Goal: Communication & Community: Answer question/provide support

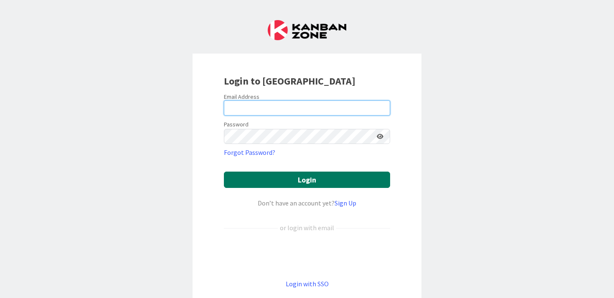
type input "[PERSON_NAME][EMAIL_ADDRESS][PERSON_NAME][DOMAIN_NAME]"
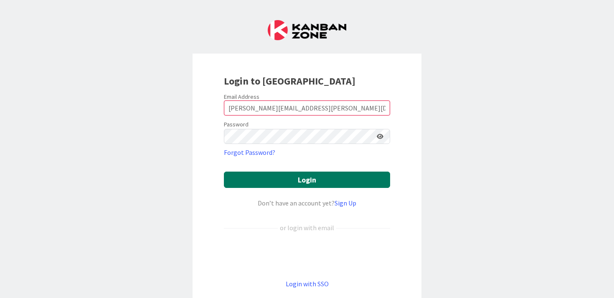
click at [312, 182] on button "Login" at bounding box center [307, 179] width 166 height 16
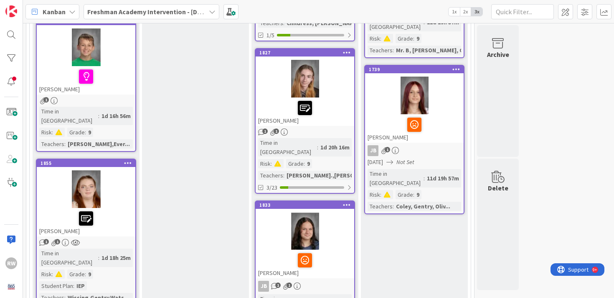
scroll to position [417, 0]
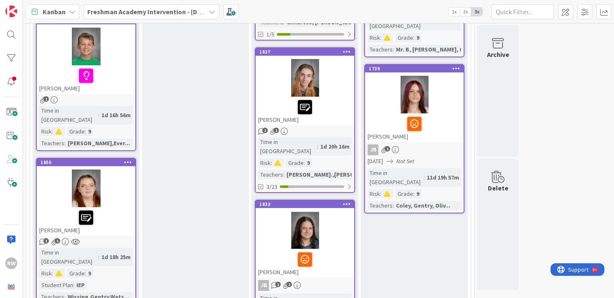
click at [110, 171] on div at bounding box center [86, 188] width 99 height 38
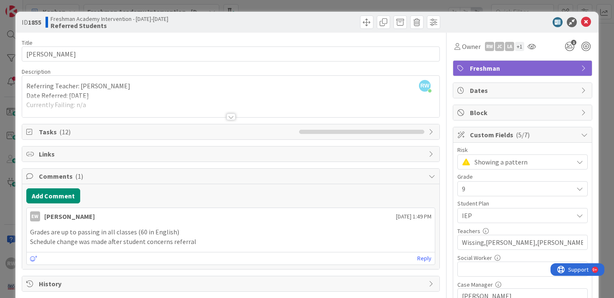
click at [134, 102] on div at bounding box center [231, 106] width 418 height 21
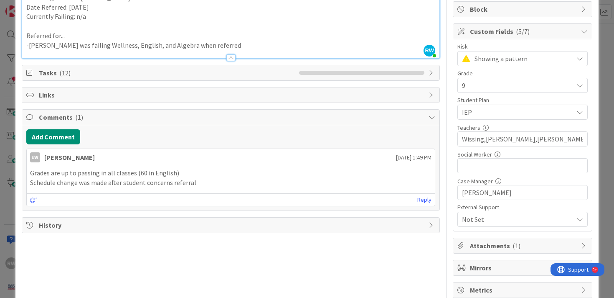
scroll to position [121, 0]
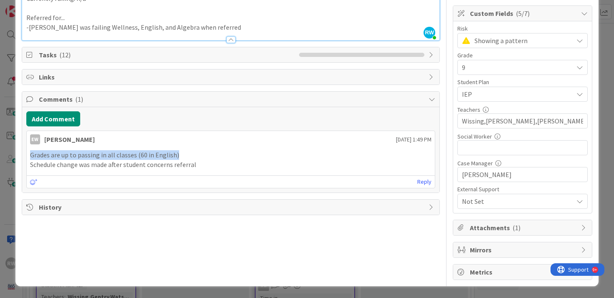
drag, startPoint x: 183, startPoint y: 153, endPoint x: 26, endPoint y: 155, distance: 157.6
click at [26, 155] on div "EW [PERSON_NAME] [DATE] 1:49 PM Grades are up to passing in all classes (60 in …" at bounding box center [231, 158] width 410 height 57
click at [188, 156] on p "Grades are up to passing in all classes (60 in English)" at bounding box center [231, 155] width 402 height 10
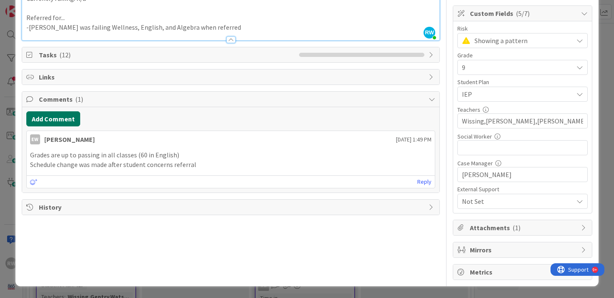
click at [52, 114] on button "Add Comment" at bounding box center [53, 118] width 54 height 15
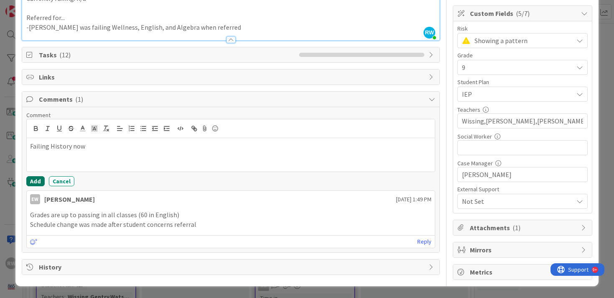
click at [32, 181] on button "Add" at bounding box center [35, 181] width 18 height 10
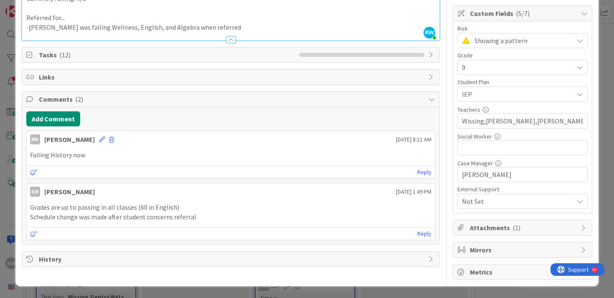
scroll to position [0, 0]
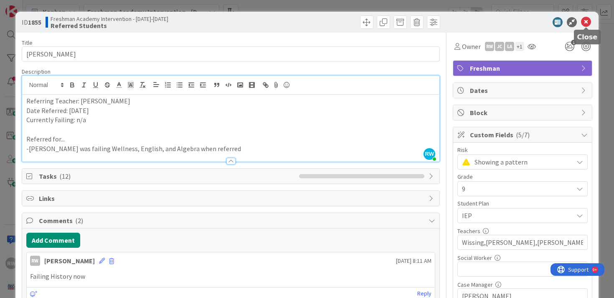
click at [587, 21] on icon at bounding box center [586, 22] width 10 height 10
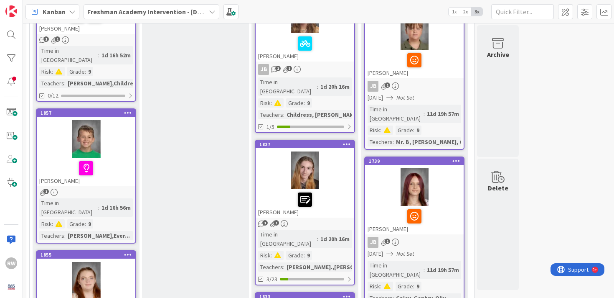
scroll to position [322, 0]
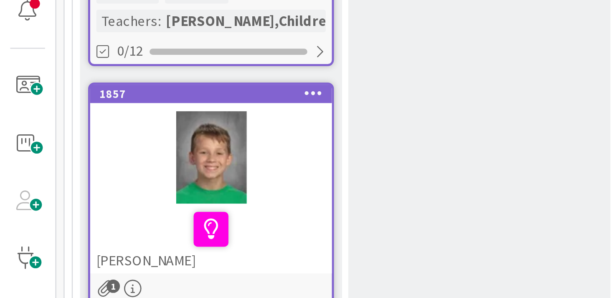
click at [113, 162] on div at bounding box center [86, 171] width 94 height 18
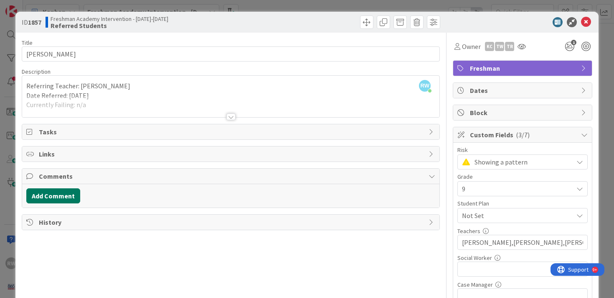
click at [59, 195] on button "Add Comment" at bounding box center [53, 195] width 54 height 15
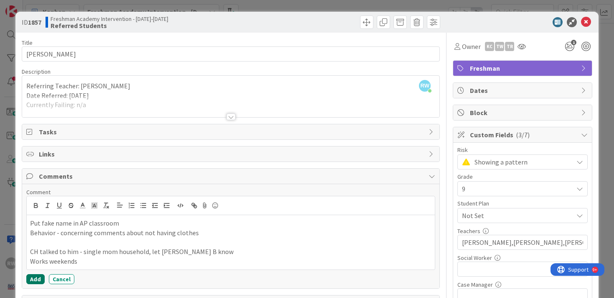
click at [36, 276] on button "Add" at bounding box center [35, 279] width 18 height 10
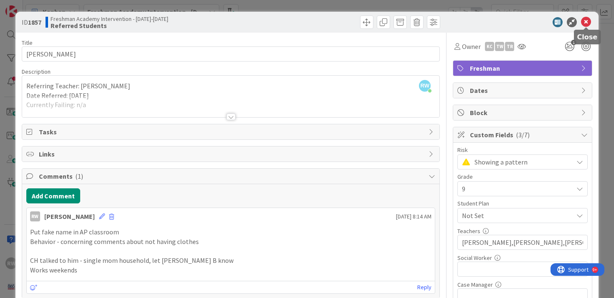
click at [587, 20] on icon at bounding box center [586, 22] width 10 height 10
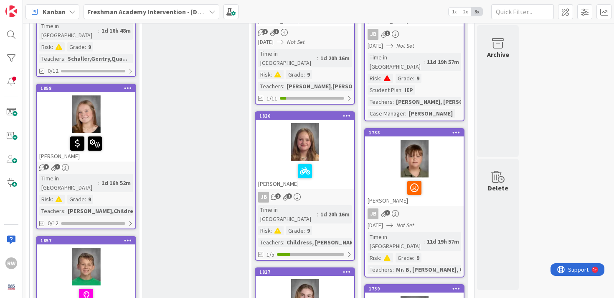
scroll to position [199, 0]
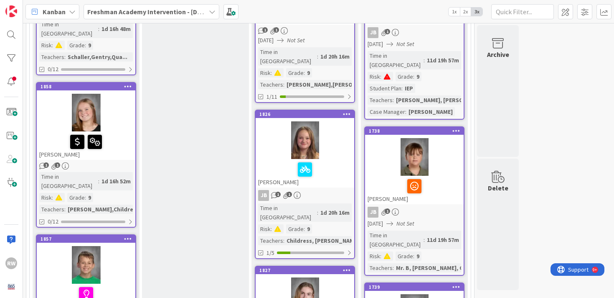
click at [127, 134] on div at bounding box center [86, 142] width 94 height 18
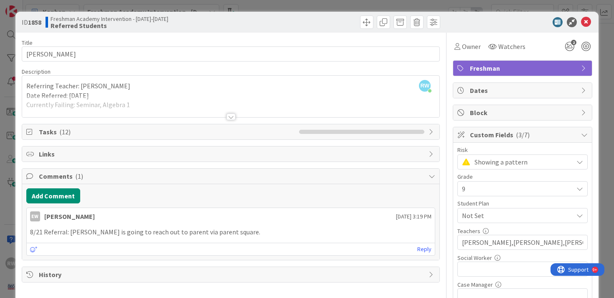
click at [162, 100] on div at bounding box center [231, 106] width 418 height 21
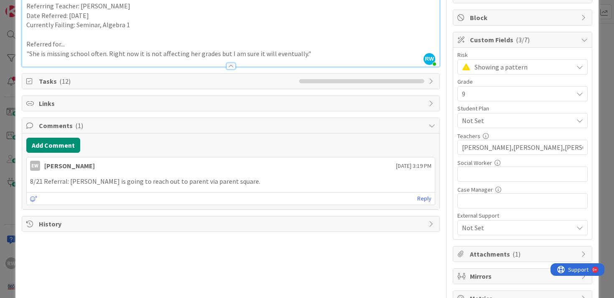
scroll to position [95, 0]
click at [58, 146] on button "Add Comment" at bounding box center [53, 144] width 54 height 15
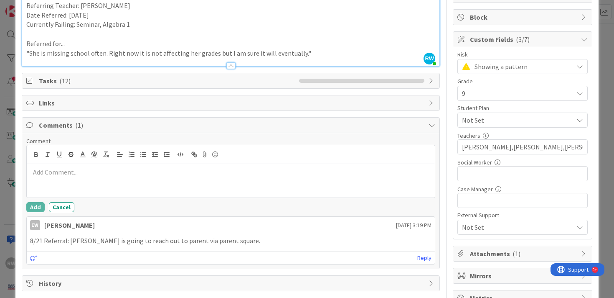
click at [49, 177] on div at bounding box center [231, 180] width 409 height 33
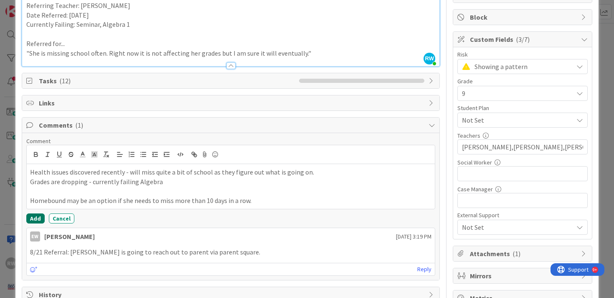
click at [36, 218] on button "Add" at bounding box center [35, 218] width 18 height 10
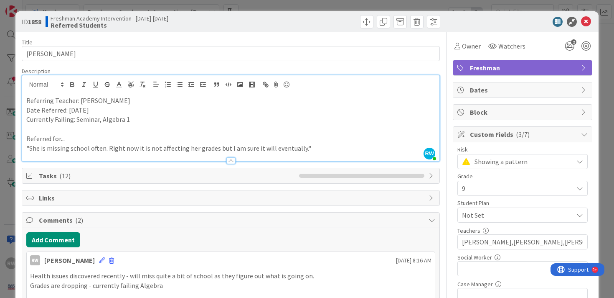
scroll to position [0, 0]
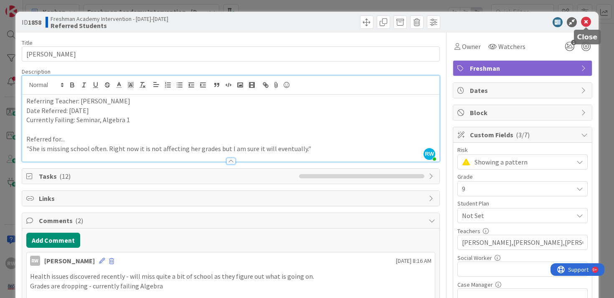
click at [588, 23] on icon at bounding box center [586, 22] width 10 height 10
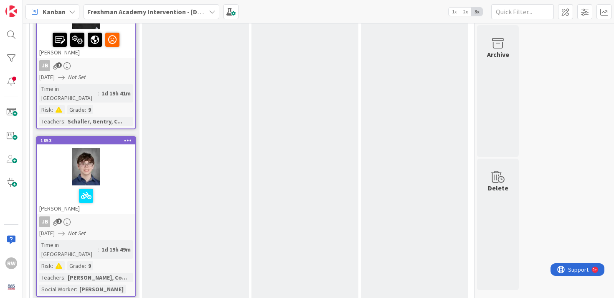
scroll to position [771, 0]
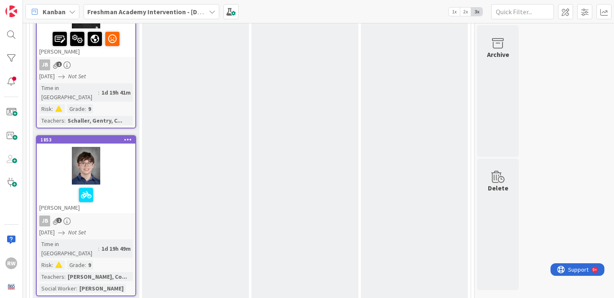
click at [116, 147] on div at bounding box center [86, 166] width 99 height 38
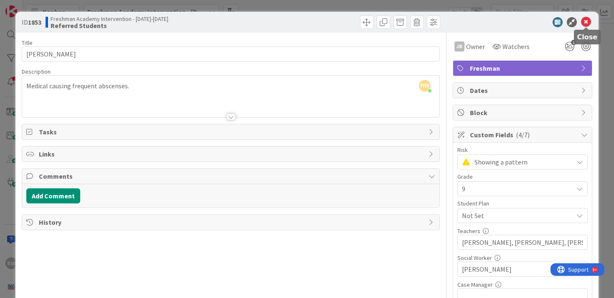
click at [589, 23] on icon at bounding box center [586, 22] width 10 height 10
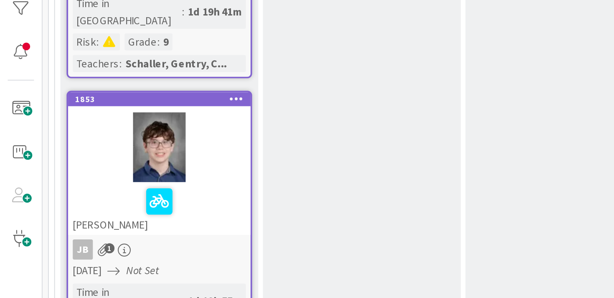
scroll to position [807, 0]
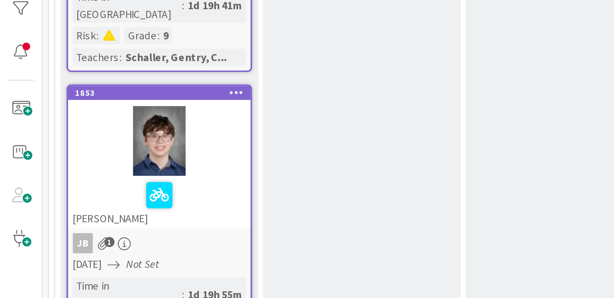
click at [119, 148] on div "[PERSON_NAME]" at bounding box center [86, 162] width 99 height 28
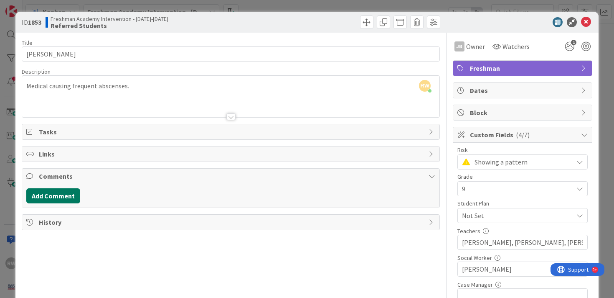
click at [50, 193] on button "Add Comment" at bounding box center [53, 195] width 54 height 15
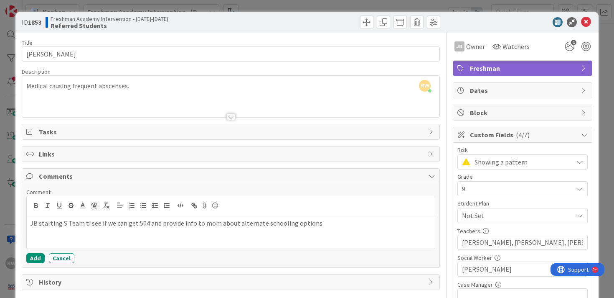
click at [84, 222] on p "JB starting S Team ti see if we can get 504 and provide info to mom about alter…" at bounding box center [231, 223] width 402 height 10
click at [35, 257] on button "Add" at bounding box center [35, 258] width 18 height 10
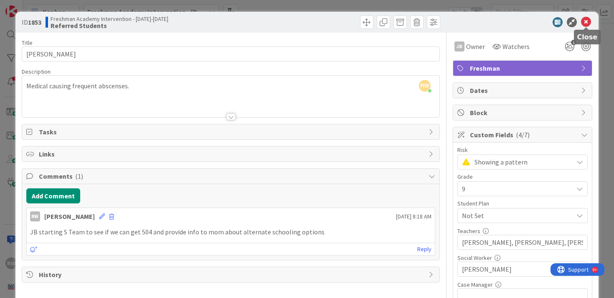
click at [585, 23] on icon at bounding box center [586, 22] width 10 height 10
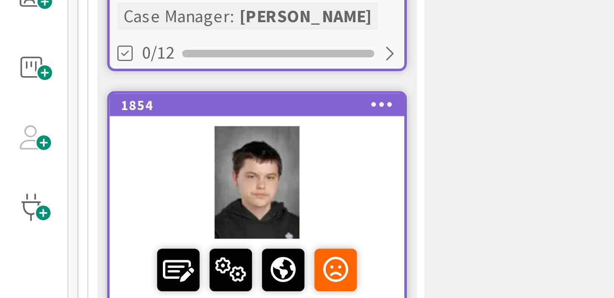
scroll to position [605, 0]
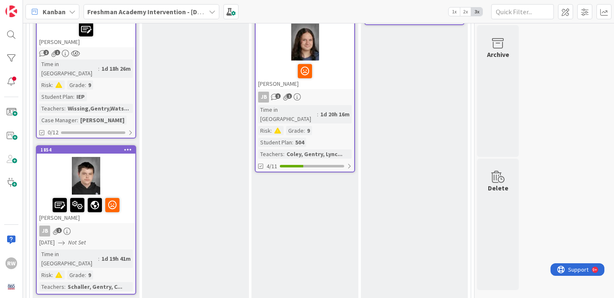
click at [114, 157] on div at bounding box center [86, 176] width 99 height 38
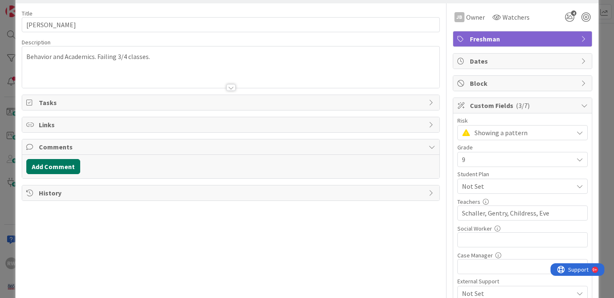
click at [56, 163] on button "Add Comment" at bounding box center [53, 166] width 54 height 15
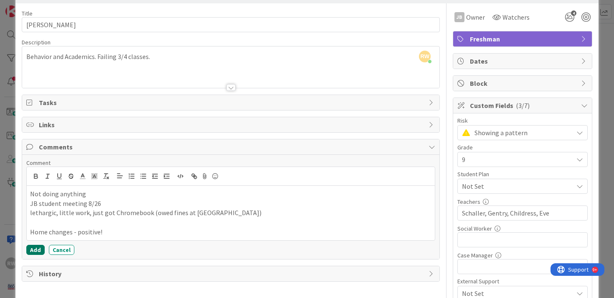
click at [38, 247] on button "Add" at bounding box center [35, 249] width 18 height 10
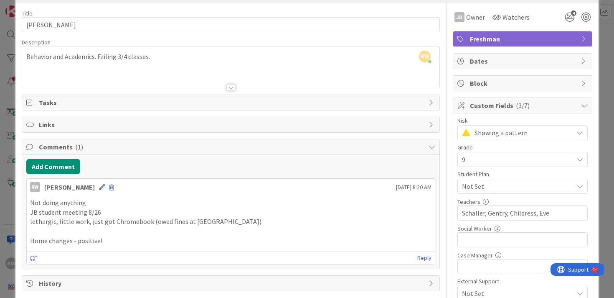
click at [99, 188] on icon at bounding box center [102, 187] width 6 height 6
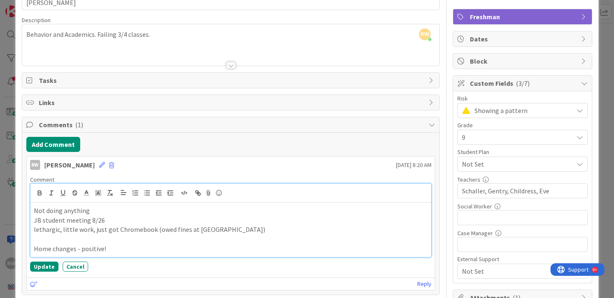
scroll to position [58, 0]
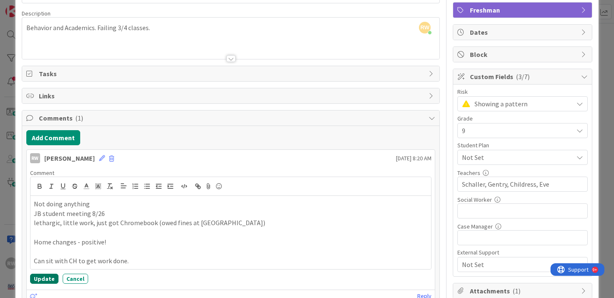
click at [46, 281] on button "Update" at bounding box center [44, 278] width 28 height 10
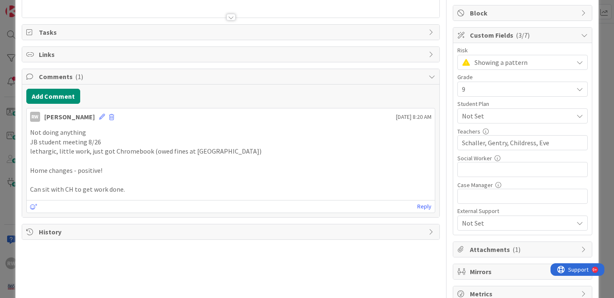
scroll to position [0, 0]
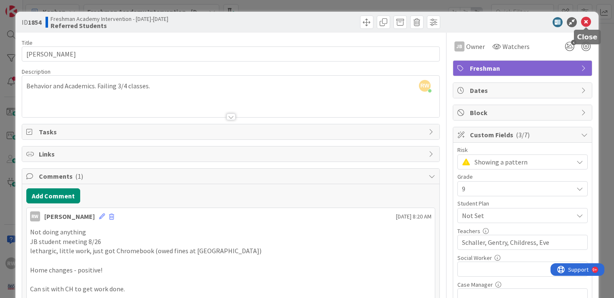
click at [590, 20] on icon at bounding box center [586, 22] width 10 height 10
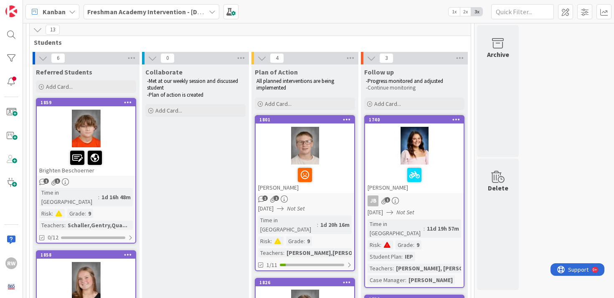
scroll to position [30, 0]
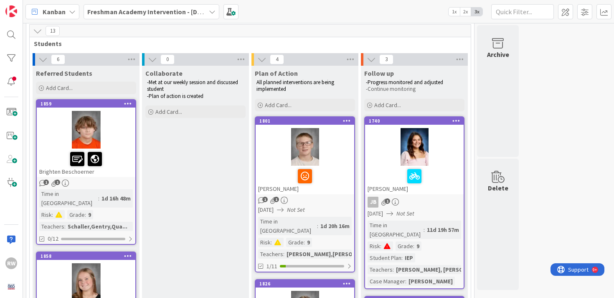
click at [120, 138] on div at bounding box center [86, 130] width 99 height 38
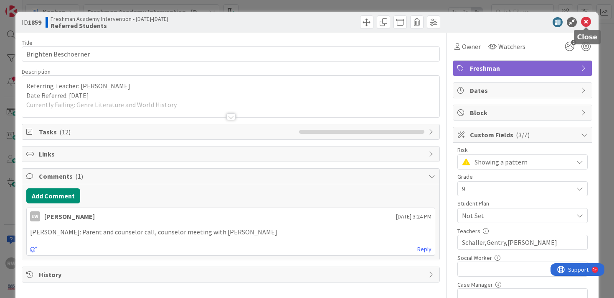
click at [589, 20] on icon at bounding box center [586, 22] width 10 height 10
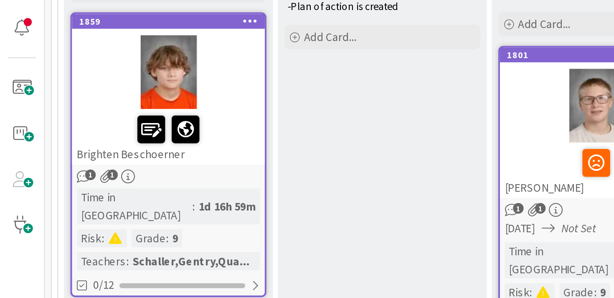
scroll to position [56, 0]
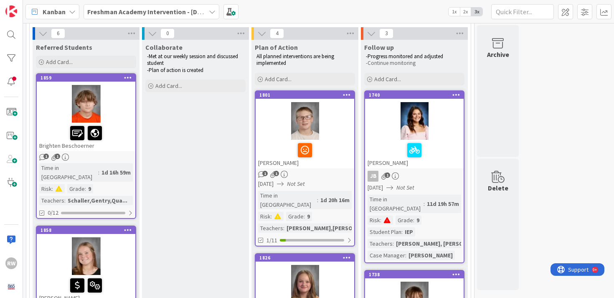
click at [110, 133] on div at bounding box center [86, 133] width 94 height 18
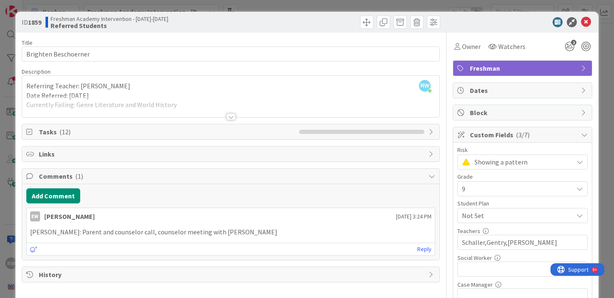
click at [231, 115] on div at bounding box center [230, 116] width 9 height 7
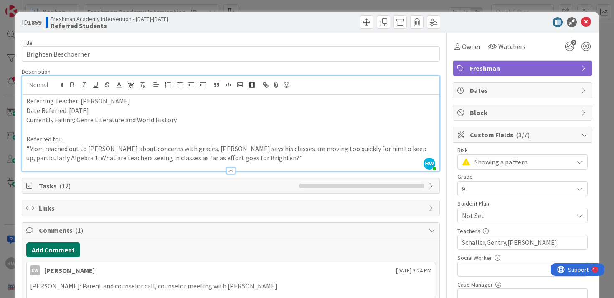
click at [48, 248] on button "Add Comment" at bounding box center [53, 249] width 54 height 15
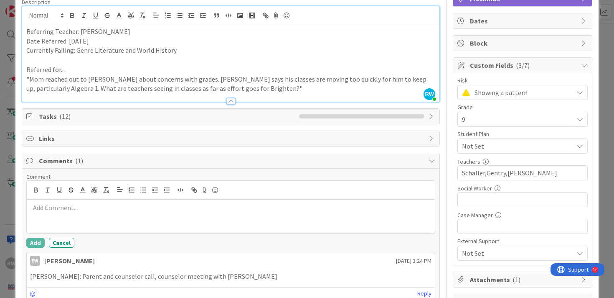
scroll to position [90, 0]
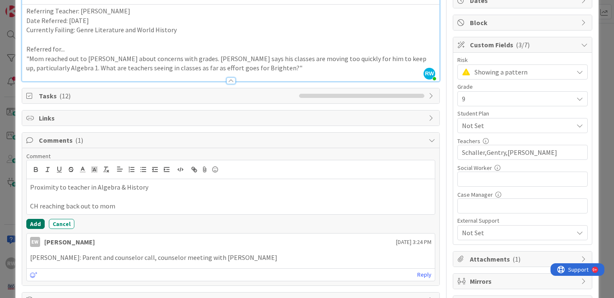
click at [35, 225] on button "Add" at bounding box center [35, 224] width 18 height 10
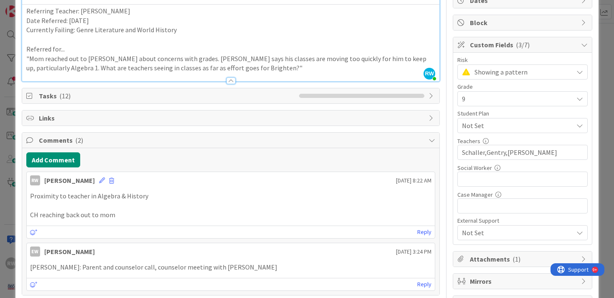
scroll to position [0, 0]
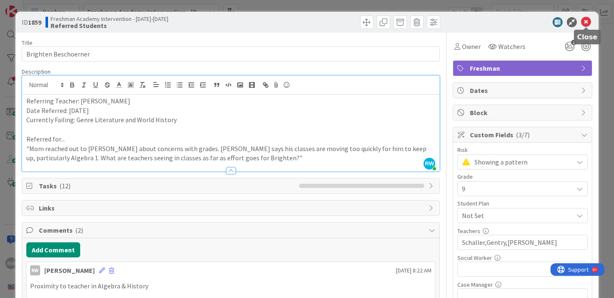
click at [589, 22] on icon at bounding box center [586, 22] width 10 height 10
